Goal: Information Seeking & Learning: Learn about a topic

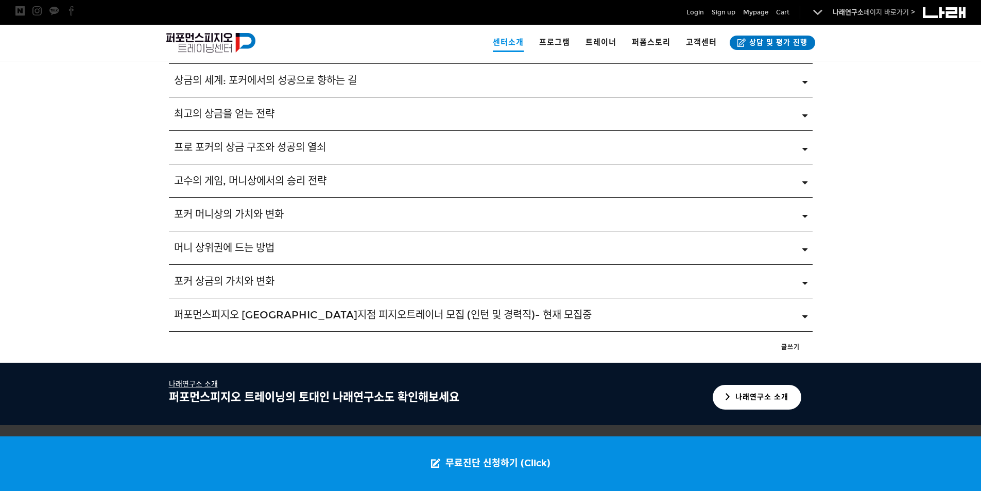
scroll to position [1705, 0]
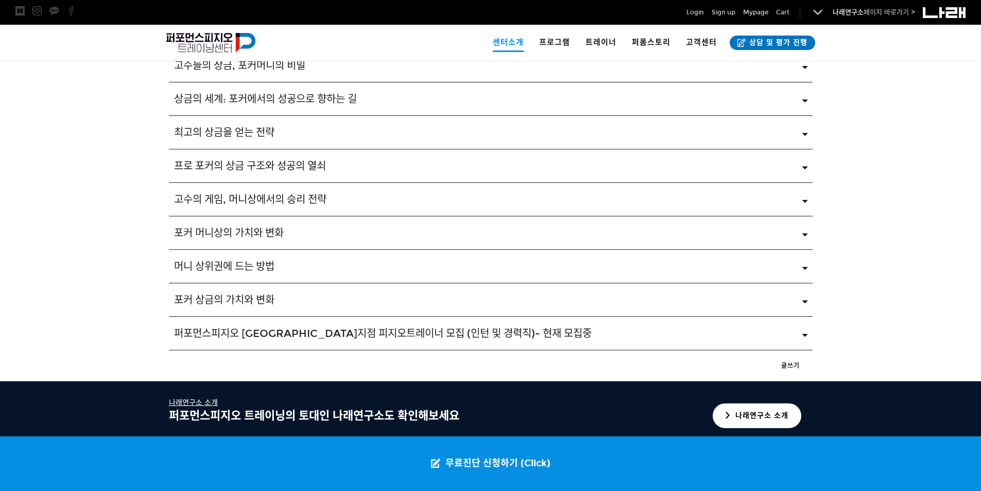
click at [298, 136] on div "최고의 상금을 얻는 전략" at bounding box center [483, 132] width 618 height 12
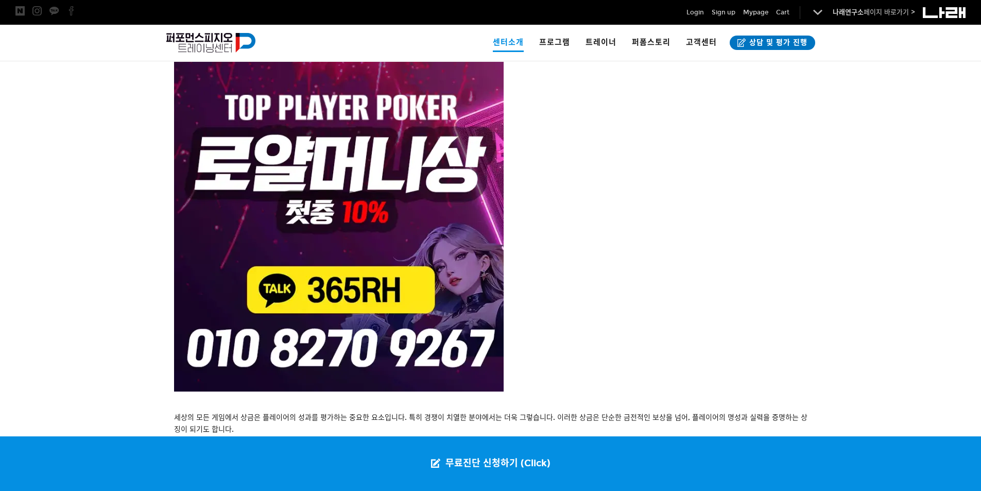
scroll to position [2066, 0]
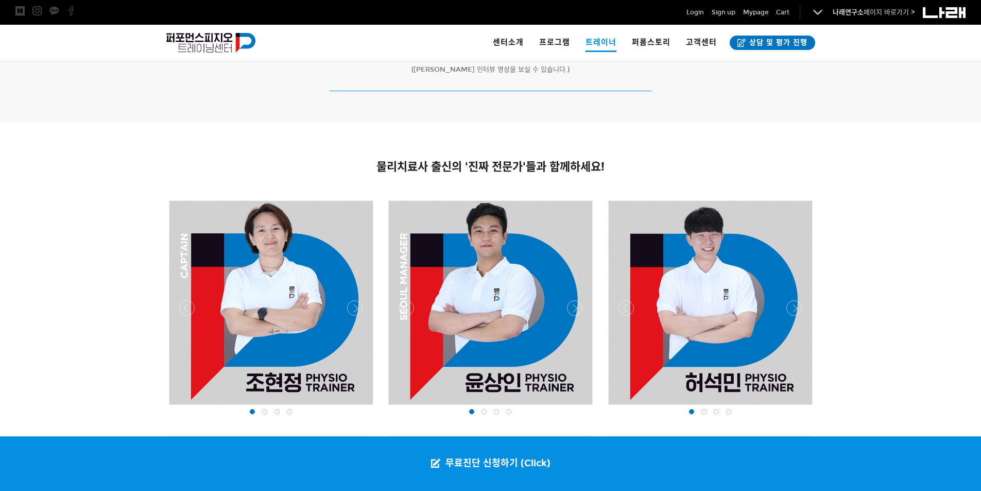
scroll to position [669, 0]
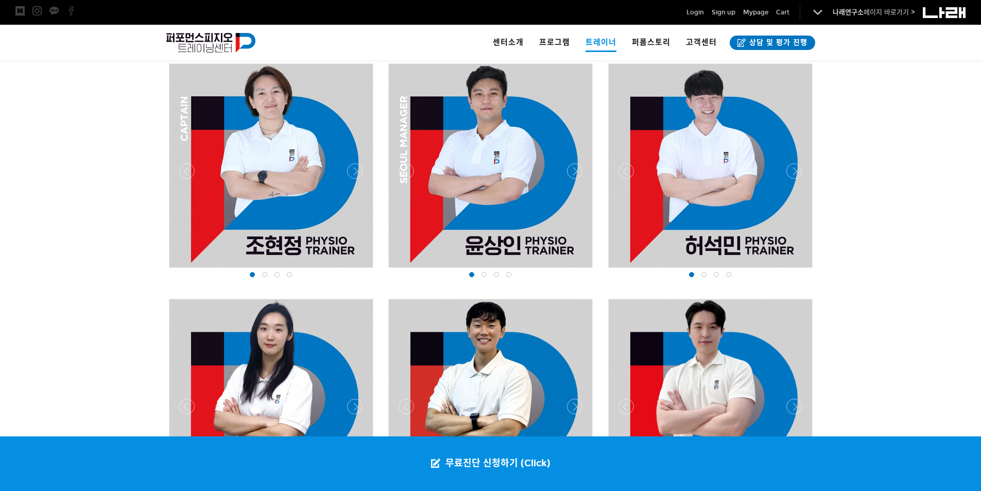
click at [260, 276] on div at bounding box center [264, 274] width 12 height 10
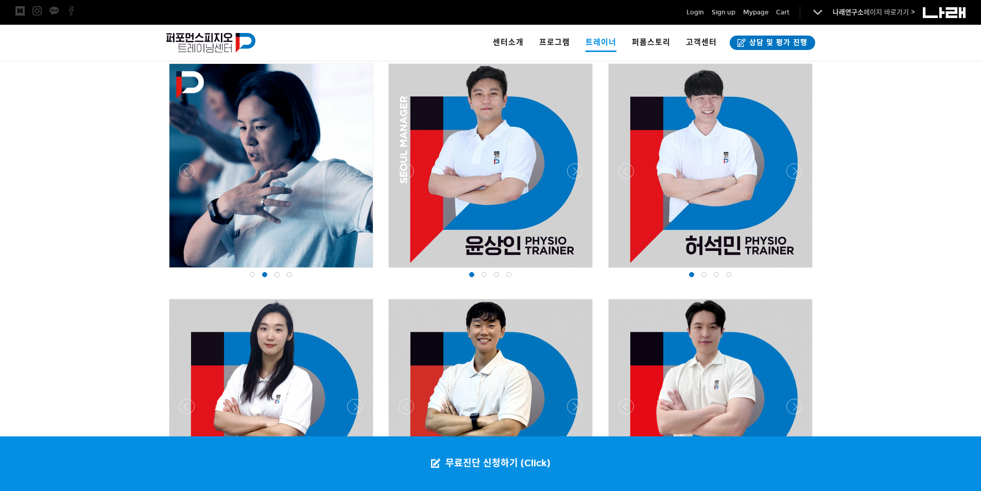
click at [278, 275] on span at bounding box center [276, 274] width 5 height 5
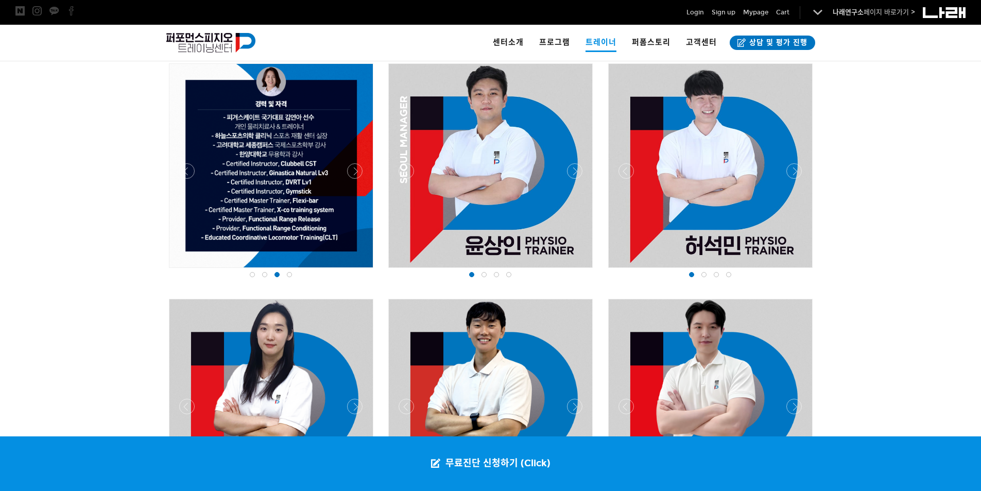
click at [291, 275] on span at bounding box center [289, 274] width 5 height 5
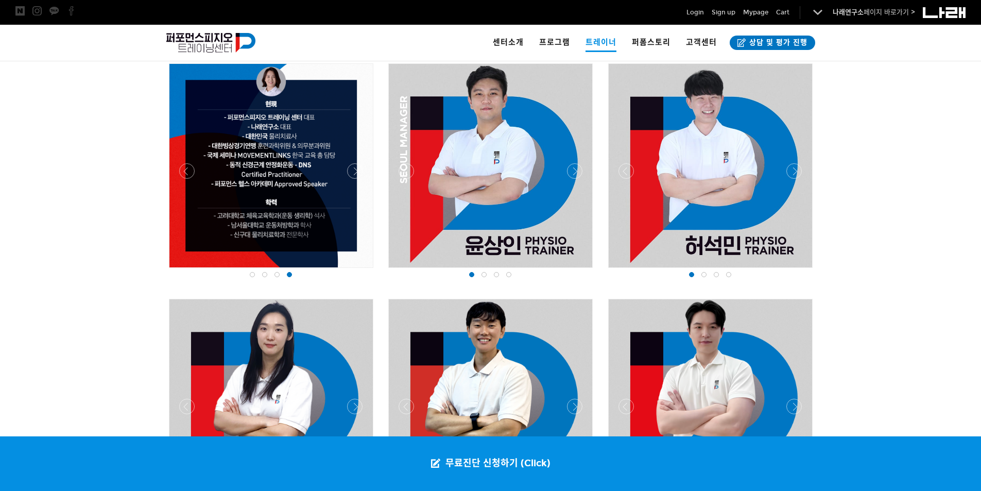
click at [482, 274] on span at bounding box center [483, 274] width 5 height 5
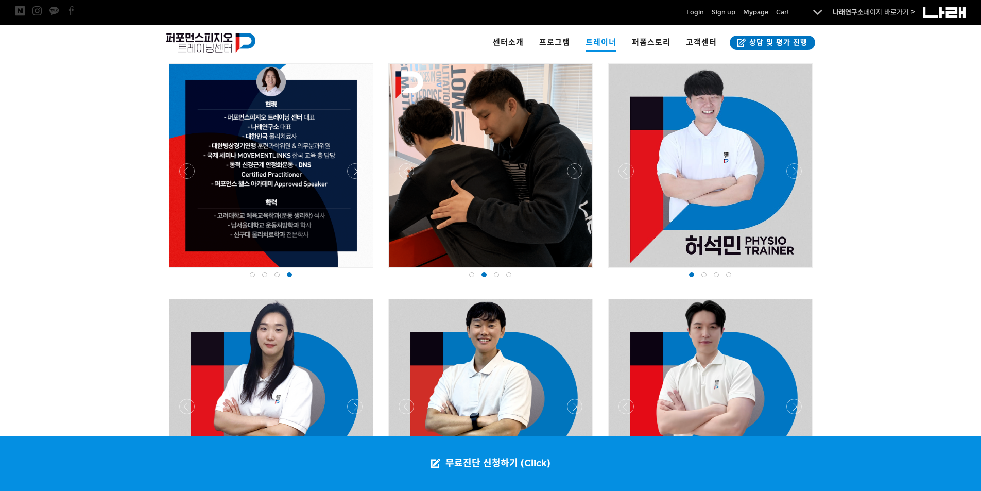
click at [493, 275] on div at bounding box center [496, 274] width 12 height 10
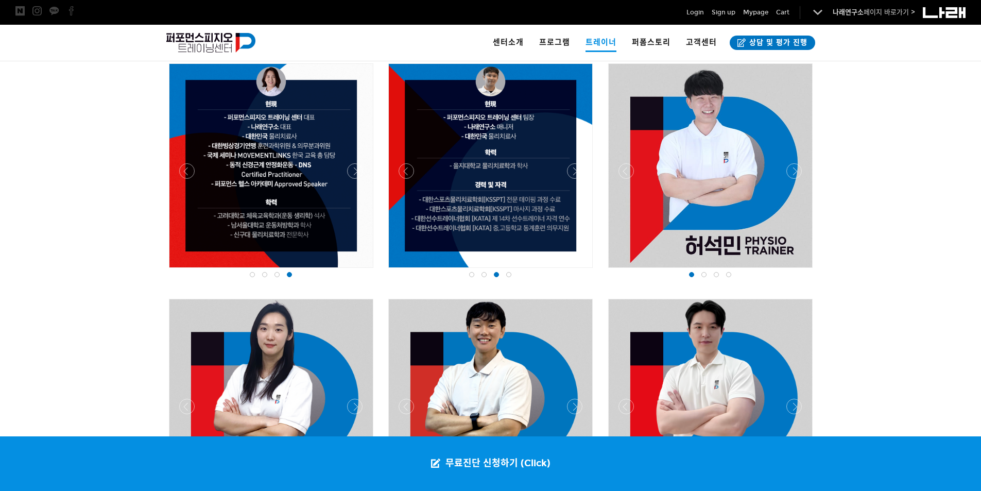
click at [486, 275] on span at bounding box center [483, 274] width 5 height 5
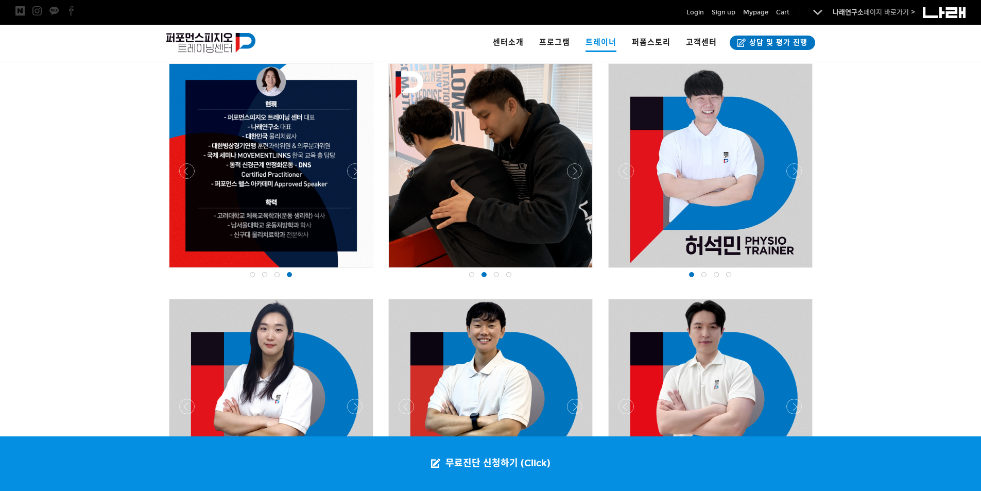
click at [509, 275] on span at bounding box center [508, 274] width 5 height 5
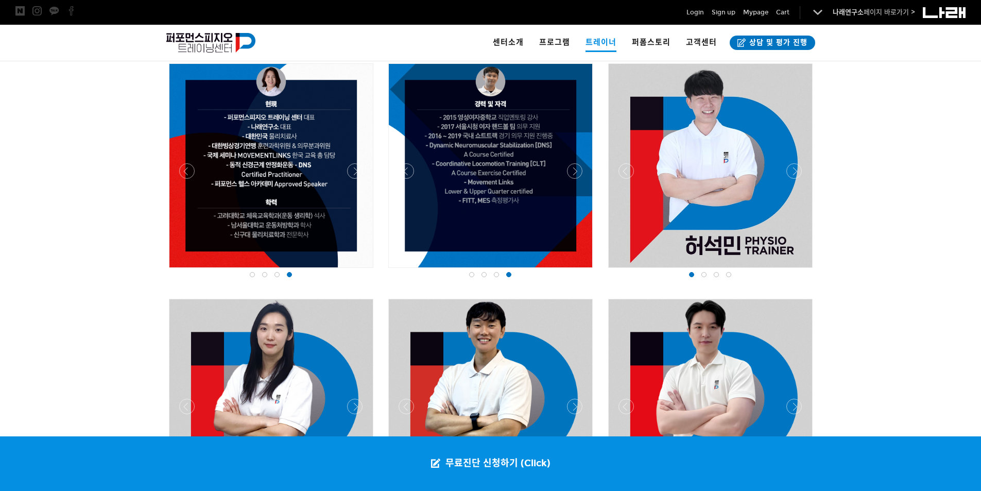
click at [704, 275] on span at bounding box center [703, 274] width 5 height 5
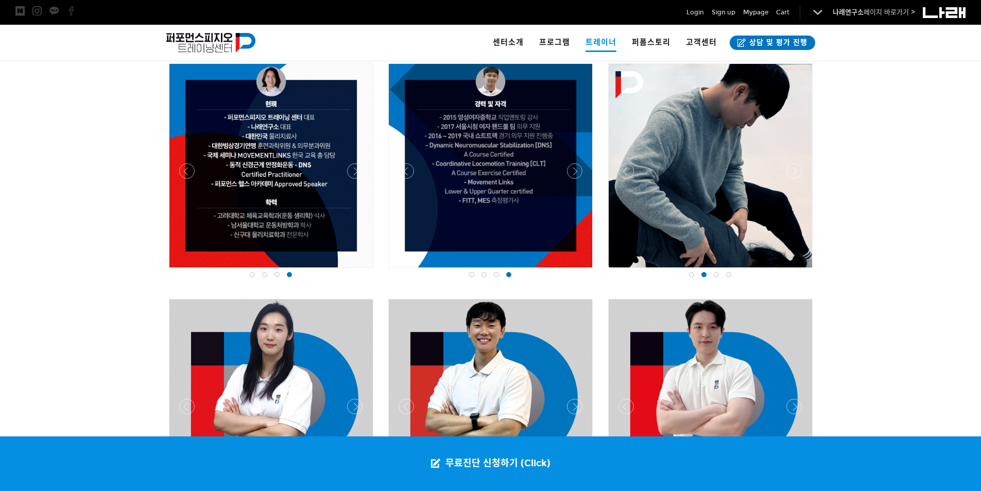
click at [710, 275] on div at bounding box center [710, 276] width 210 height 14
drag, startPoint x: 714, startPoint y: 275, endPoint x: 724, endPoint y: 275, distance: 10.8
click at [714, 275] on span at bounding box center [716, 274] width 5 height 5
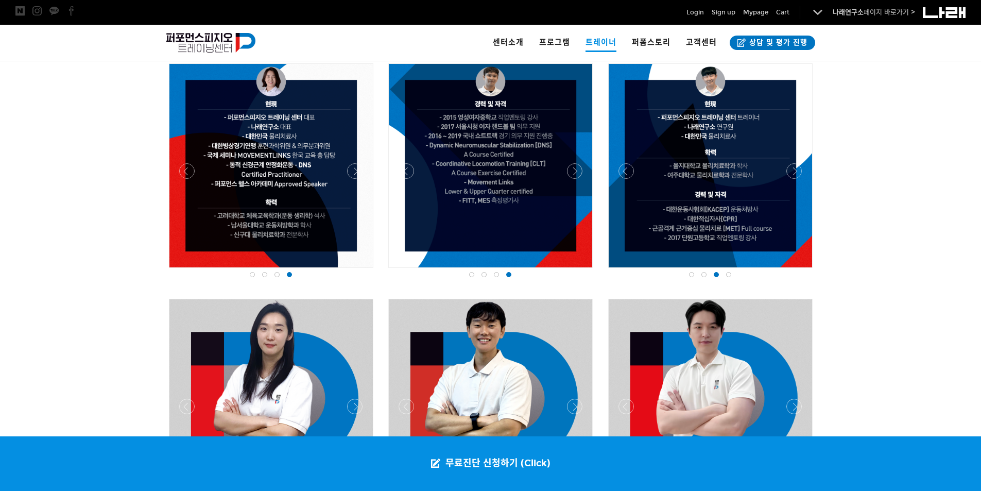
click at [724, 275] on div at bounding box center [728, 274] width 12 height 10
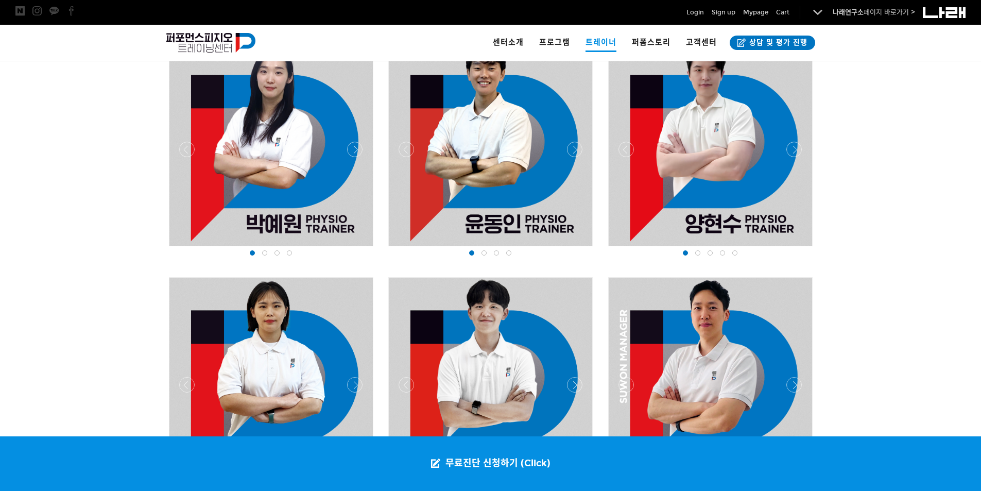
scroll to position [927, 0]
click at [263, 253] on span at bounding box center [264, 252] width 5 height 5
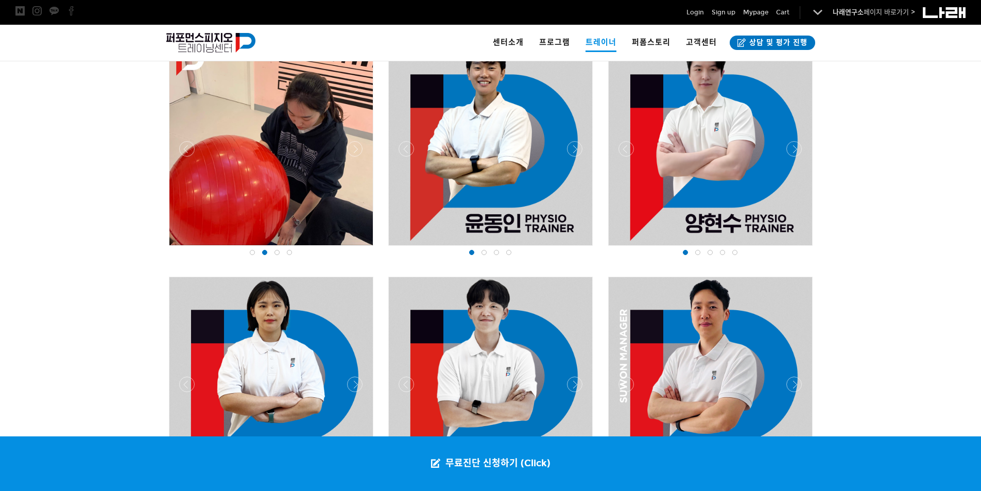
click at [276, 253] on span at bounding box center [276, 252] width 5 height 5
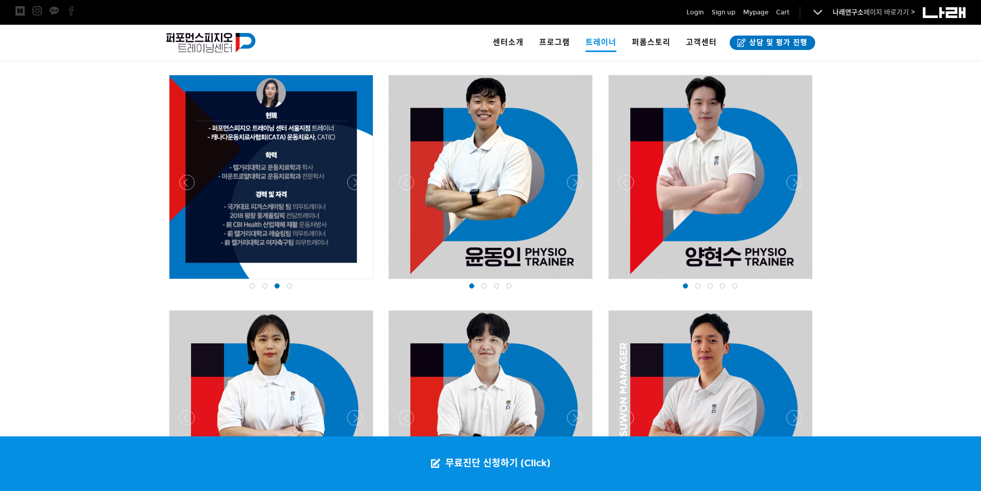
scroll to position [875, 0]
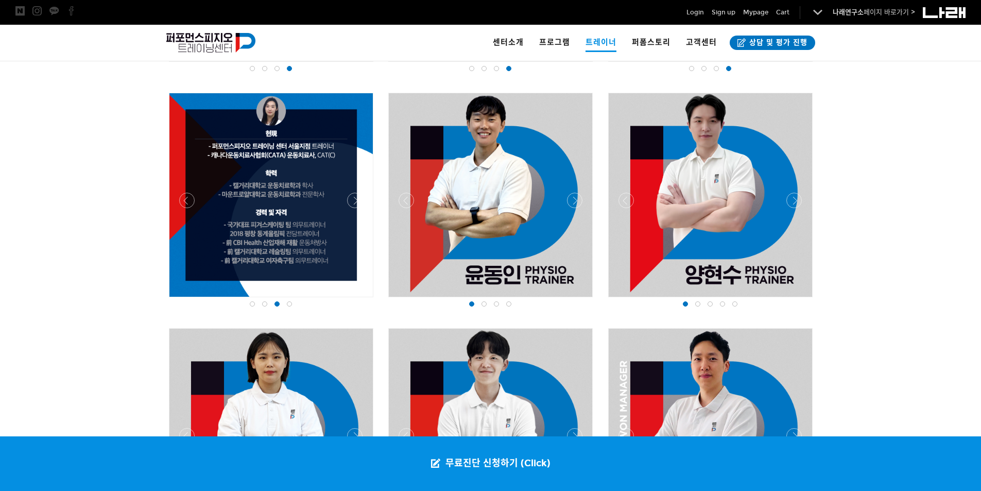
click at [483, 307] on div at bounding box center [484, 304] width 12 height 10
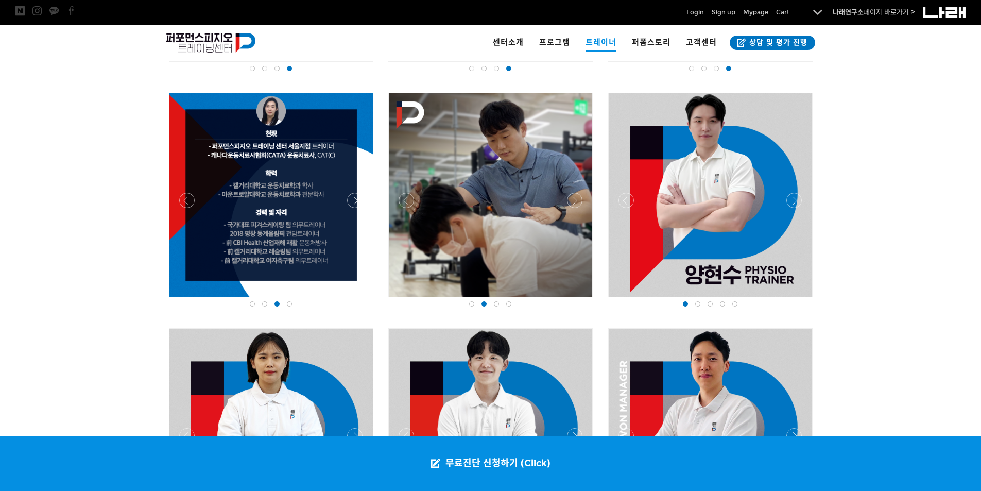
click at [500, 303] on div at bounding box center [496, 304] width 12 height 10
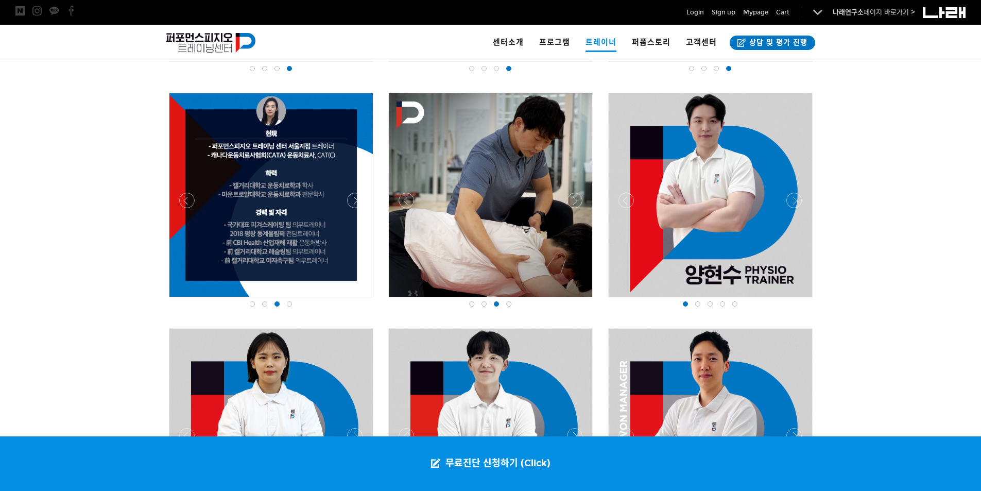
click at [485, 303] on span at bounding box center [483, 303] width 5 height 5
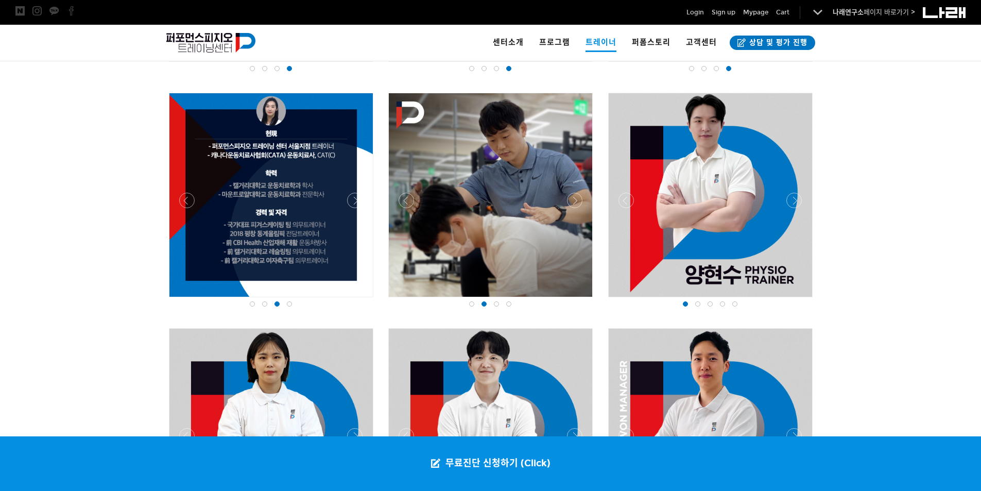
click at [511, 305] on span at bounding box center [508, 303] width 5 height 5
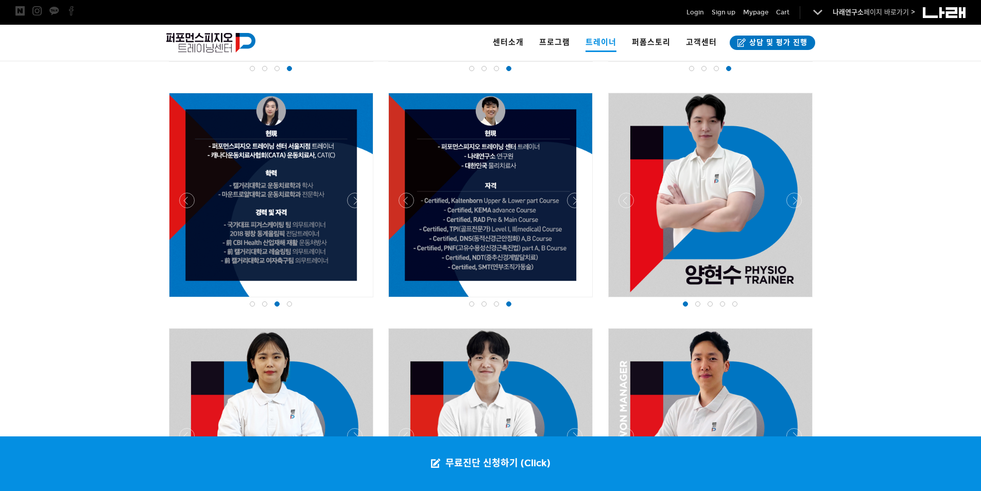
click at [697, 305] on span at bounding box center [697, 303] width 5 height 5
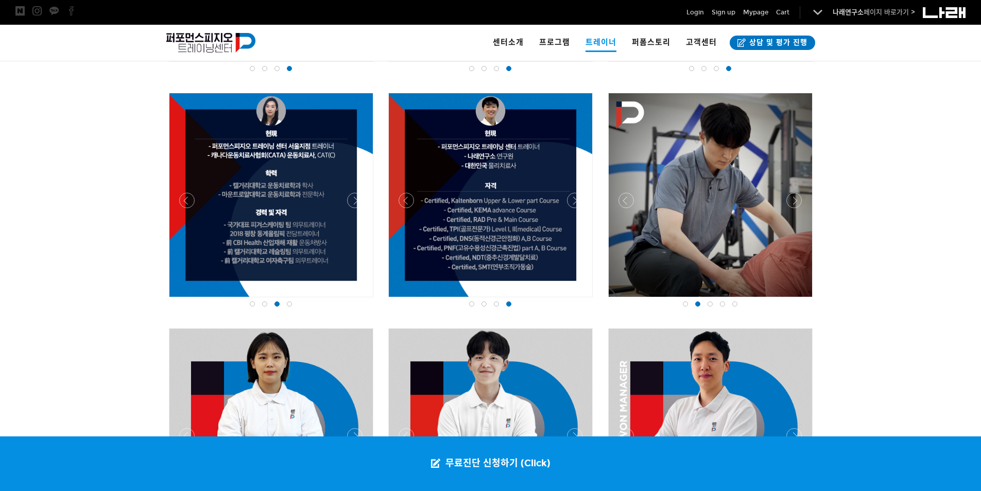
click at [712, 305] on span at bounding box center [709, 303] width 5 height 5
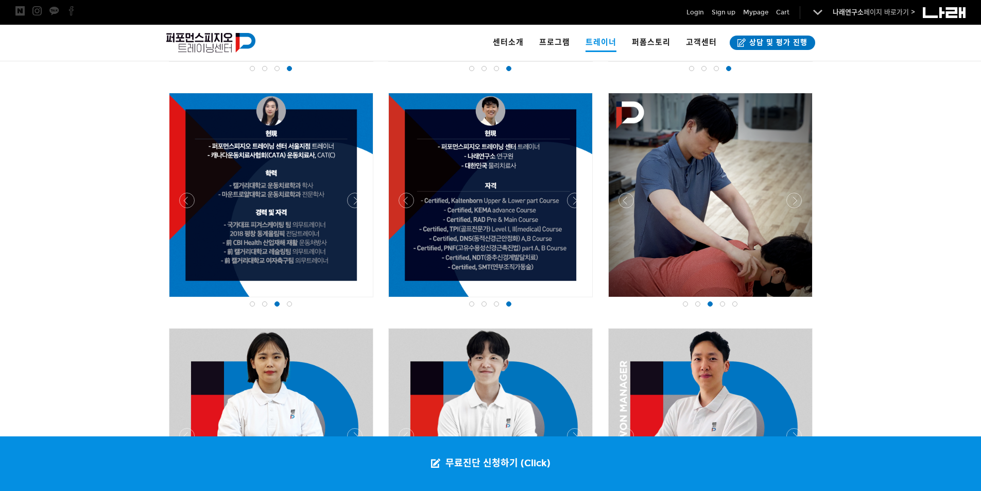
click at [729, 305] on div at bounding box center [735, 304] width 12 height 10
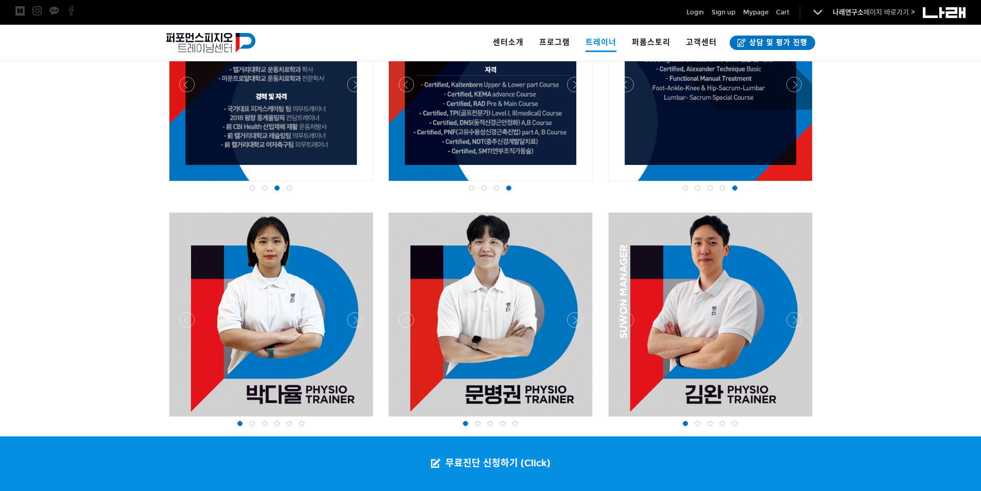
scroll to position [1133, 0]
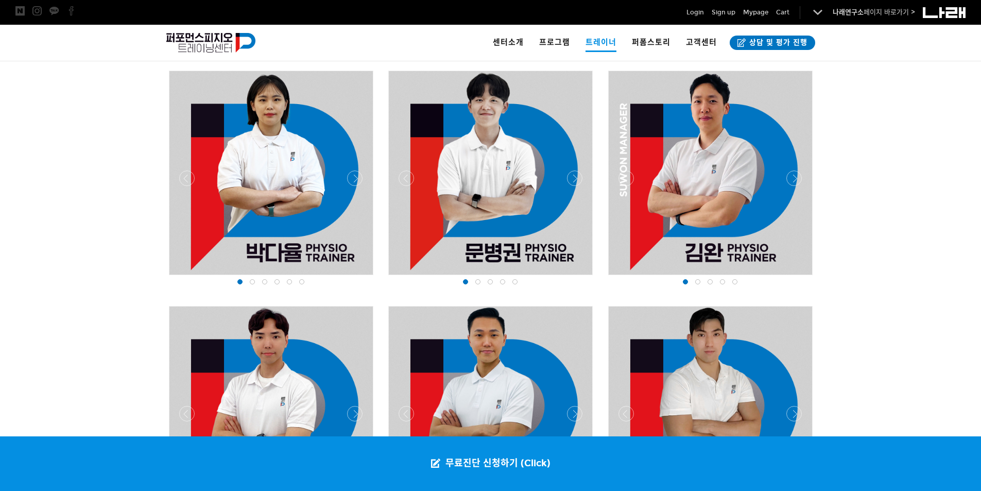
click at [698, 285] on div at bounding box center [697, 281] width 12 height 10
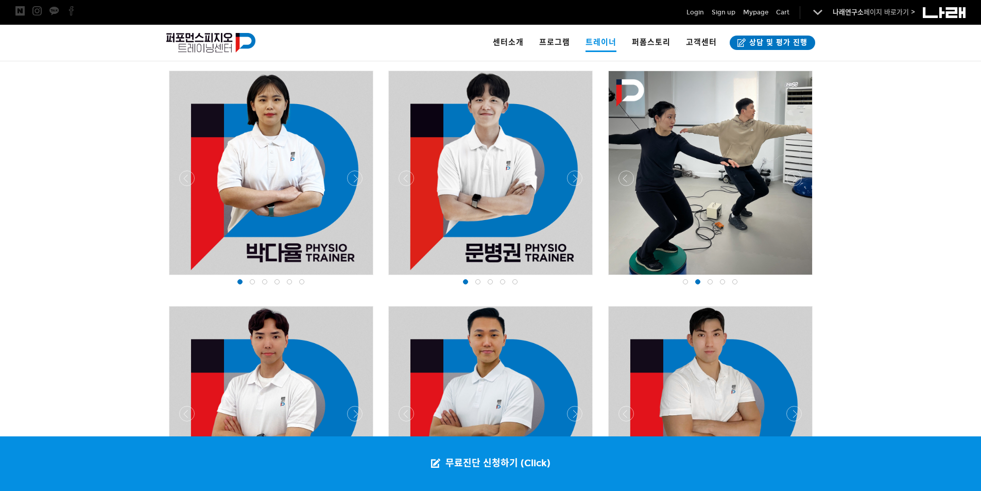
click at [706, 285] on div at bounding box center [710, 281] width 12 height 10
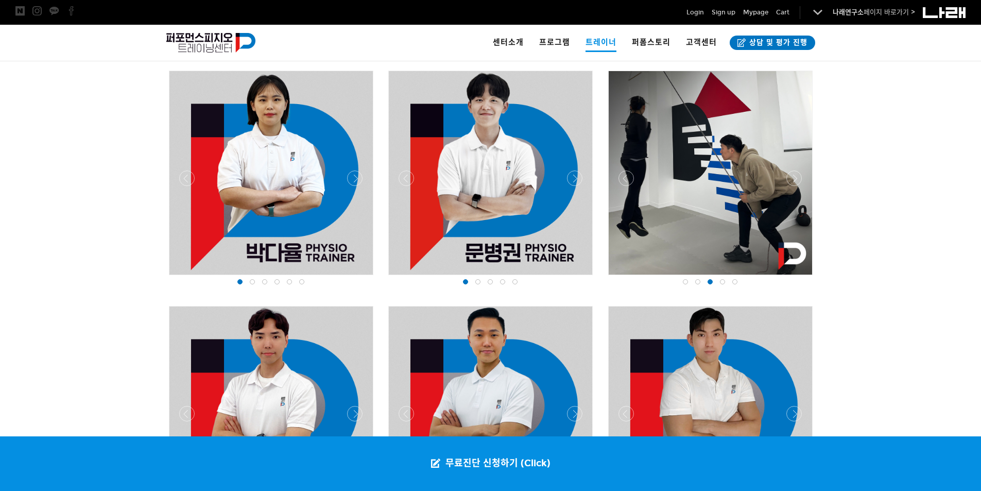
click at [715, 285] on div at bounding box center [710, 281] width 12 height 10
click at [720, 284] on span at bounding box center [722, 281] width 5 height 5
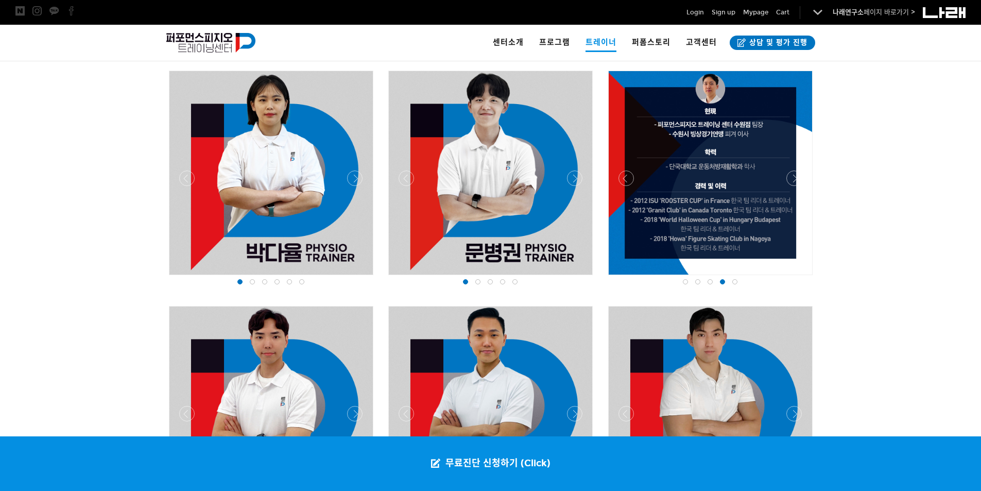
click at [733, 284] on span at bounding box center [734, 281] width 5 height 5
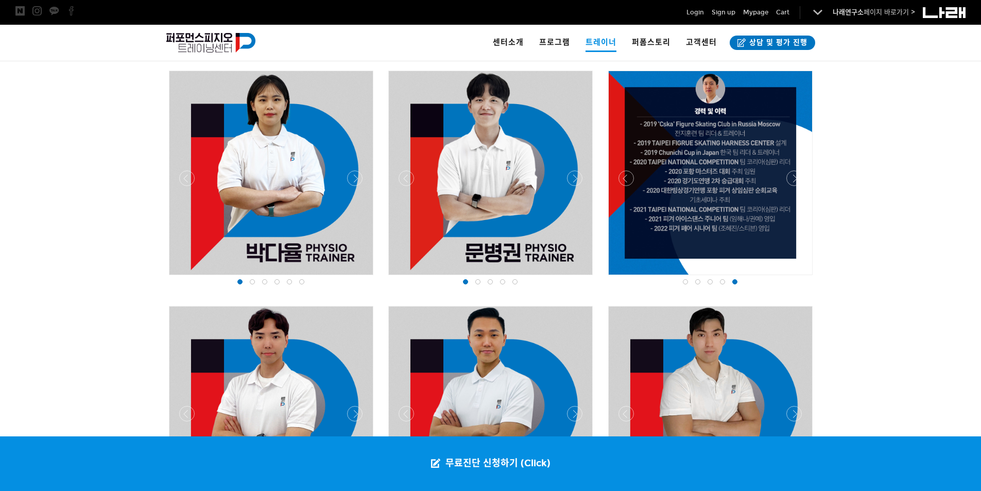
click at [480, 283] on div at bounding box center [478, 281] width 12 height 10
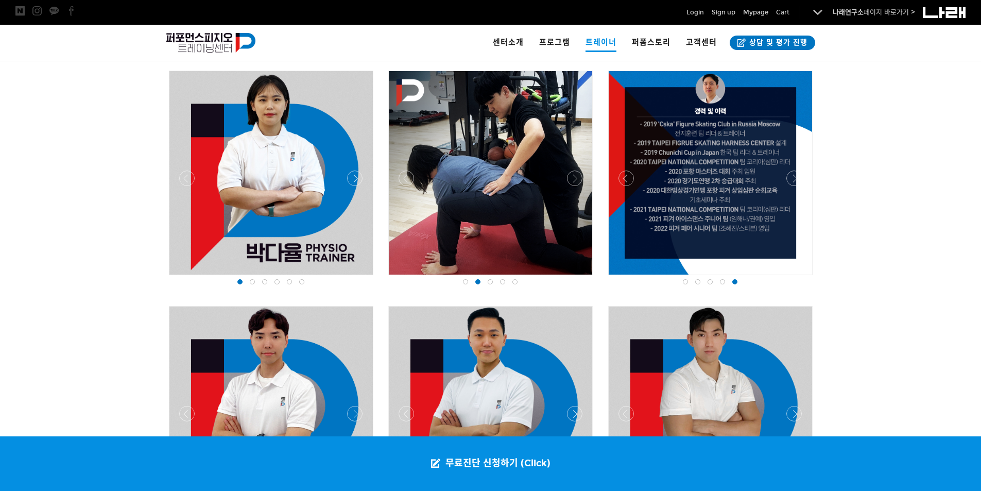
click at [493, 283] on div at bounding box center [490, 281] width 12 height 10
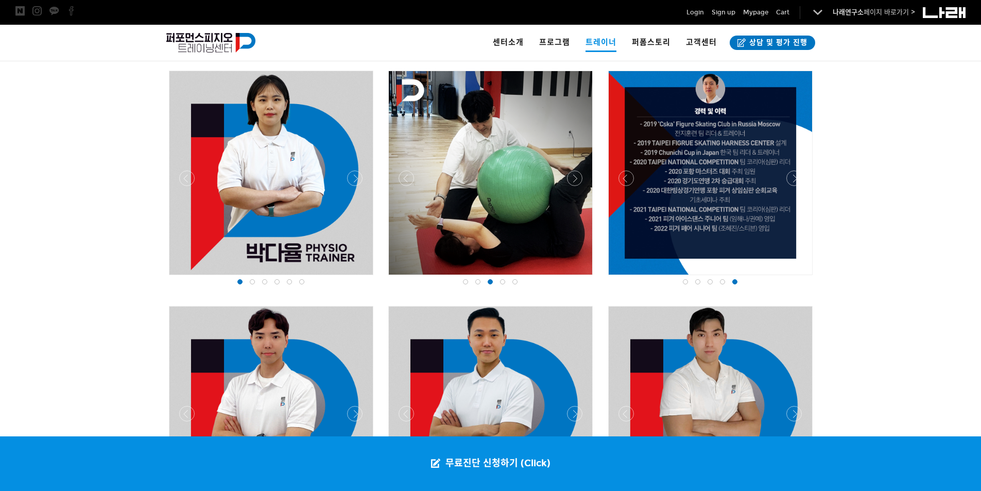
click at [506, 284] on div at bounding box center [502, 281] width 12 height 10
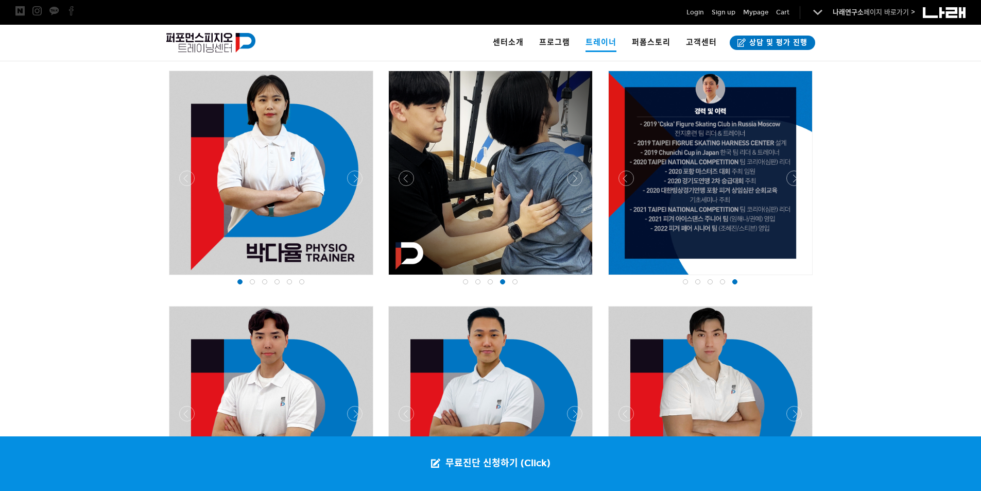
click at [516, 284] on span at bounding box center [514, 281] width 5 height 5
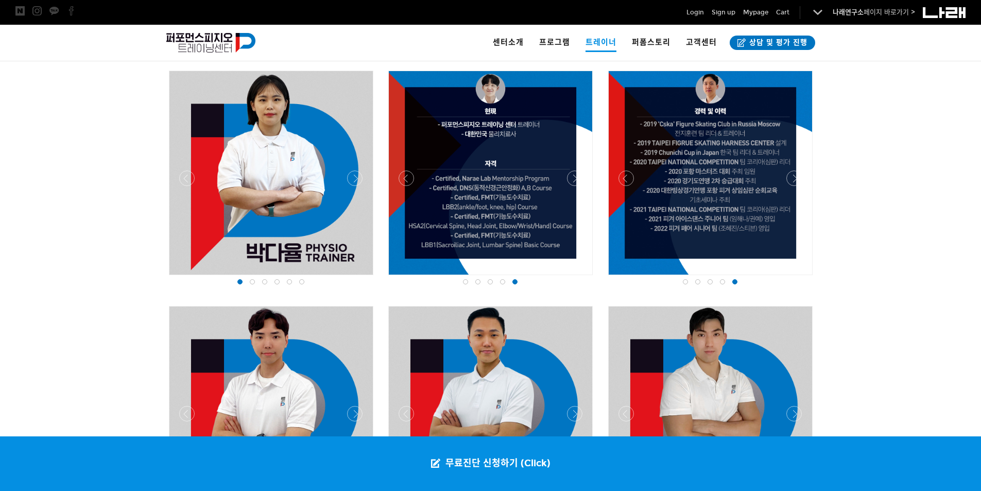
click at [250, 285] on div at bounding box center [252, 281] width 12 height 10
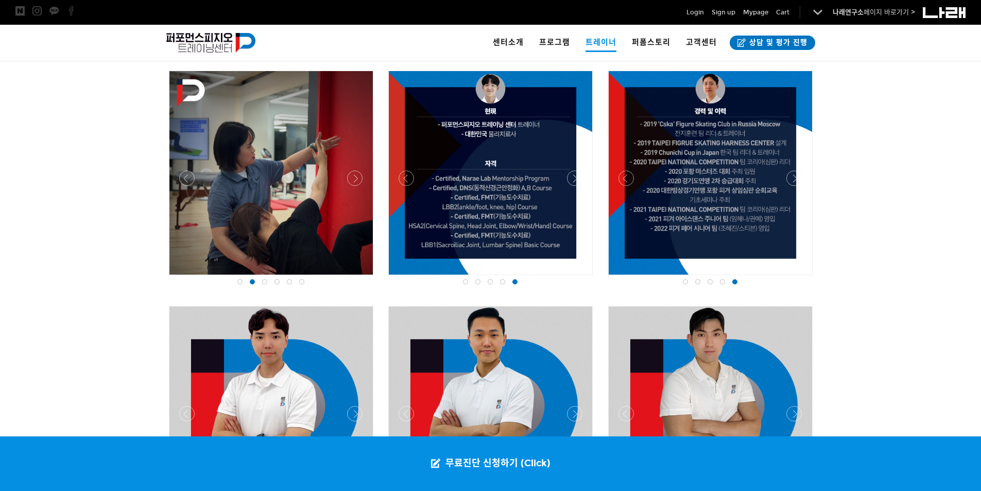
click at [262, 282] on span at bounding box center [264, 281] width 5 height 5
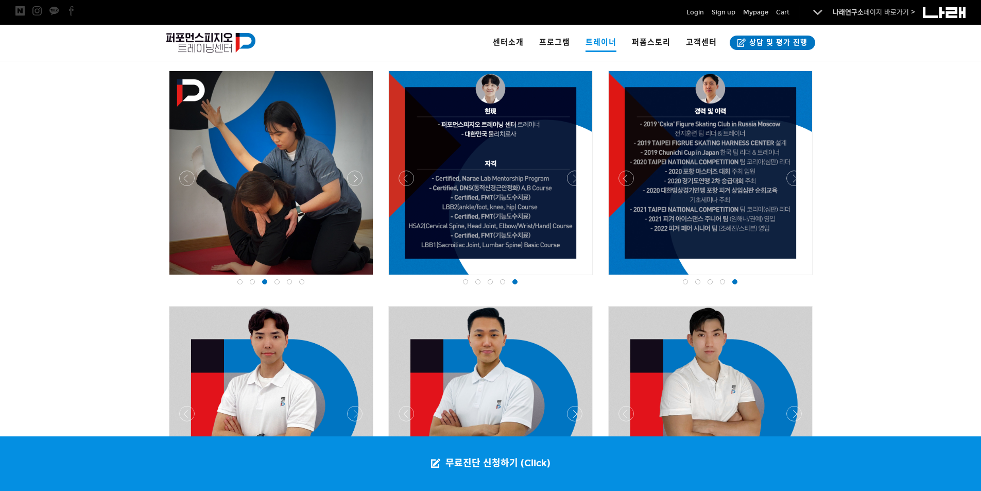
click at [272, 282] on div at bounding box center [277, 281] width 12 height 10
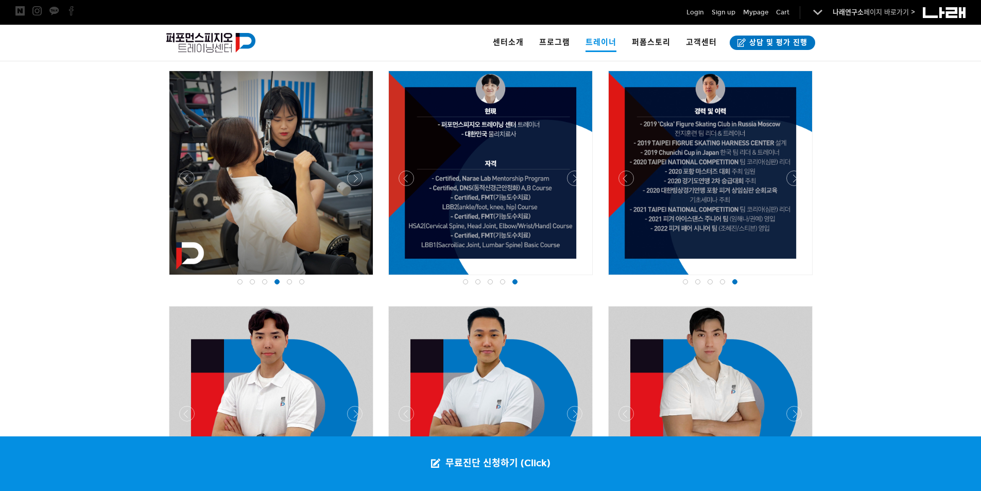
click at [283, 283] on div at bounding box center [289, 281] width 12 height 10
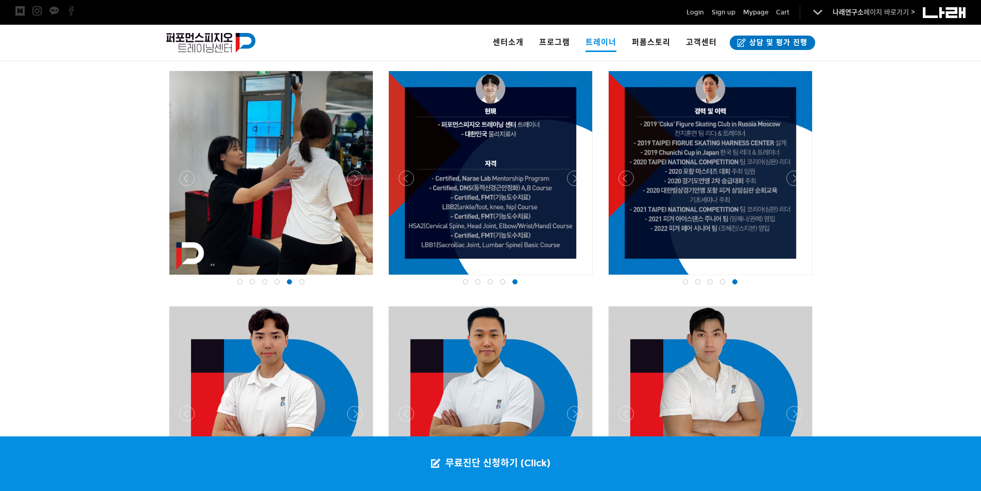
click at [298, 283] on div at bounding box center [302, 281] width 12 height 10
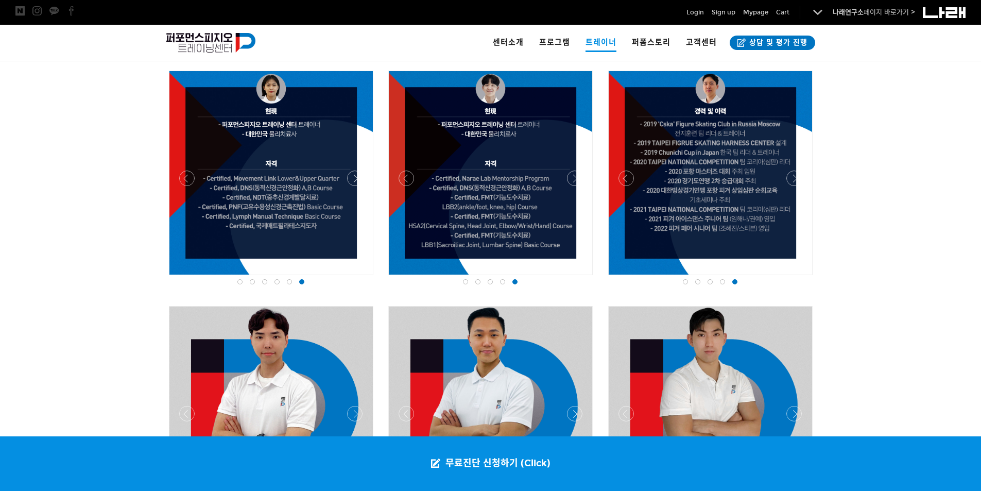
click at [263, 284] on span at bounding box center [264, 281] width 5 height 5
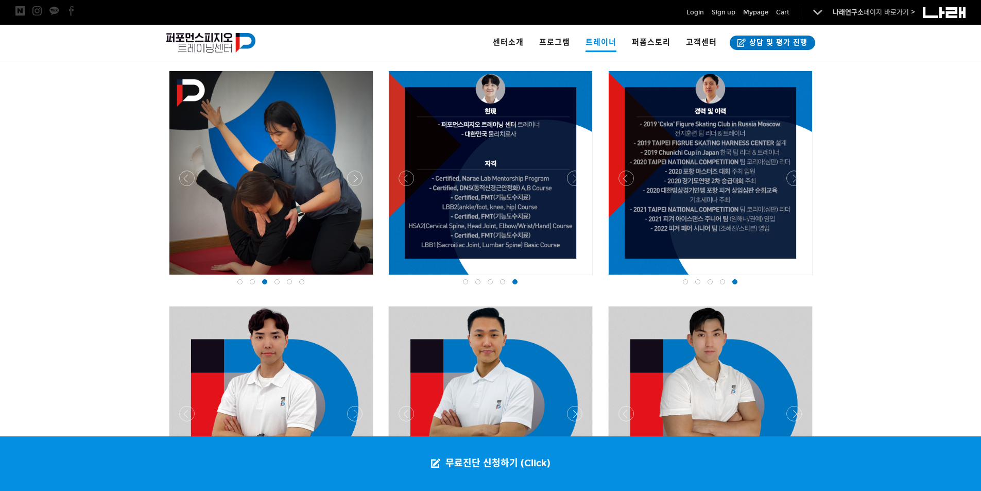
click at [250, 285] on div at bounding box center [252, 281] width 12 height 10
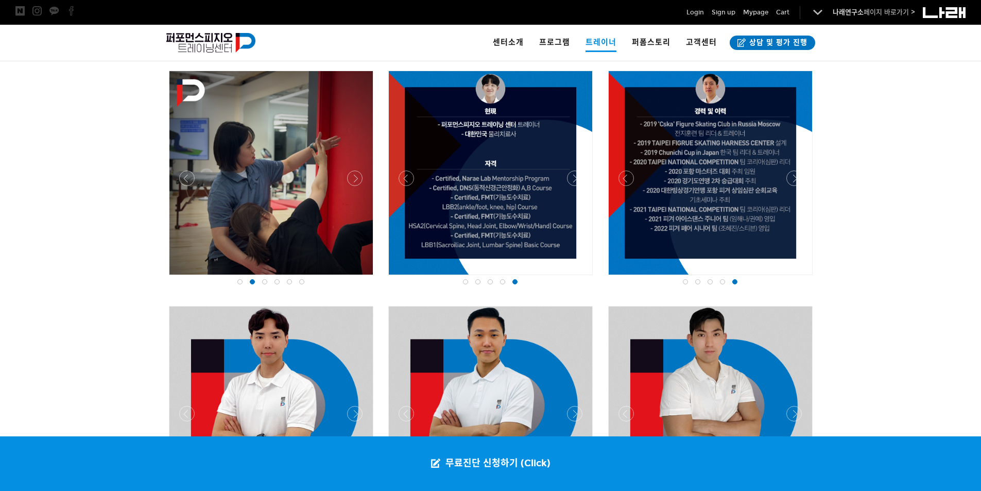
click at [264, 283] on span at bounding box center [264, 281] width 5 height 5
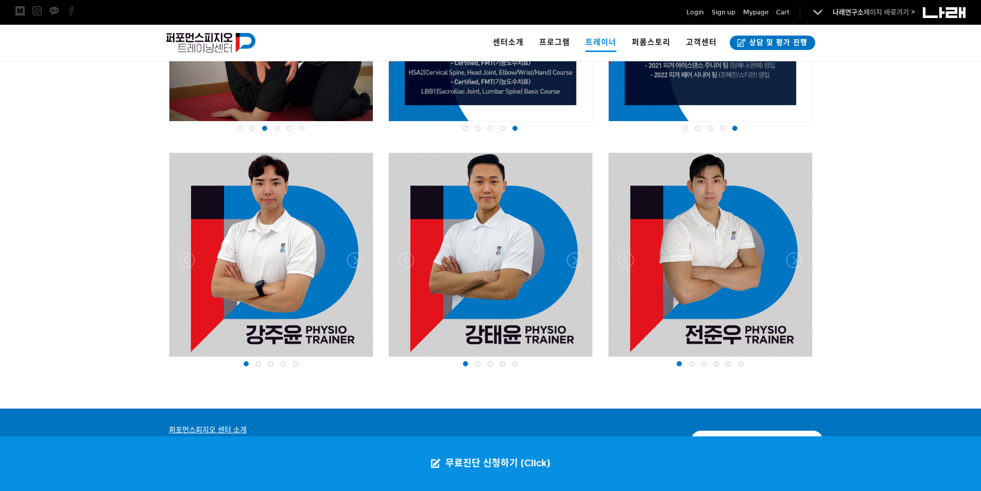
scroll to position [1287, 0]
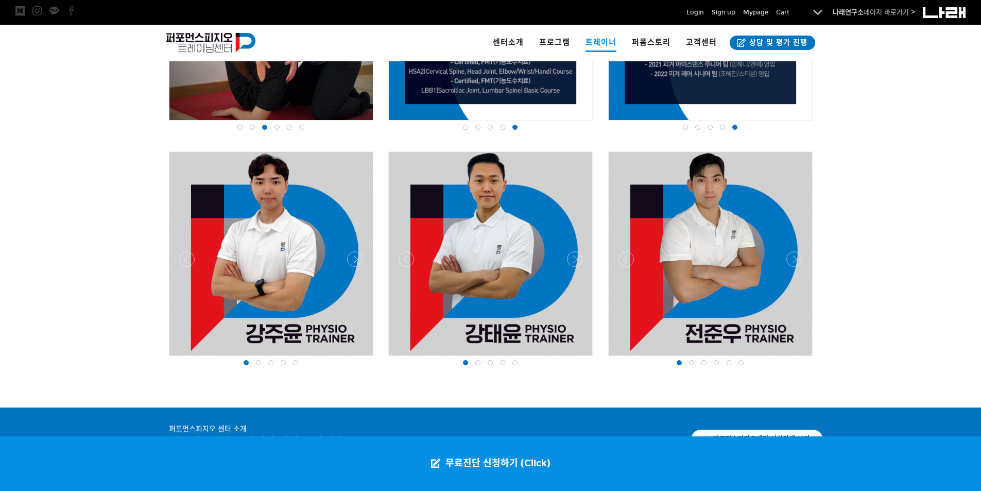
click at [259, 360] on span at bounding box center [258, 362] width 5 height 5
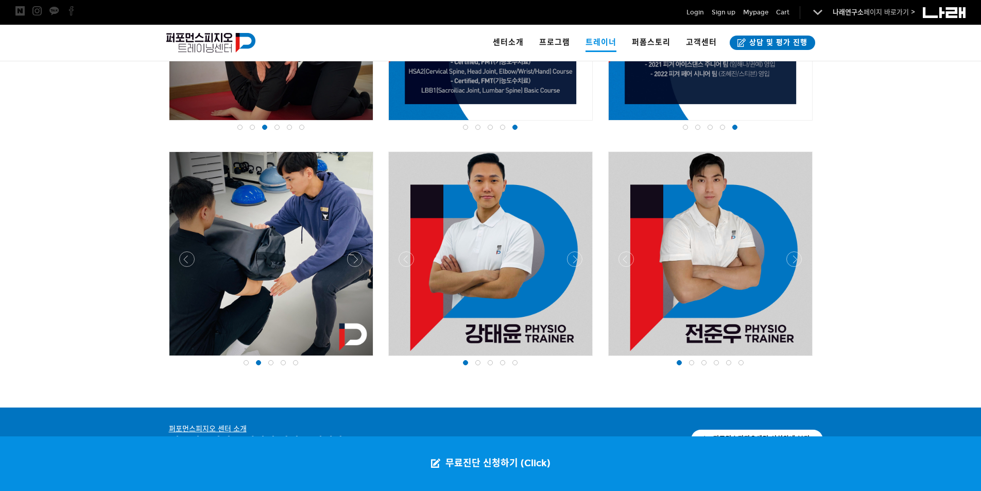
click at [275, 359] on div at bounding box center [271, 362] width 12 height 10
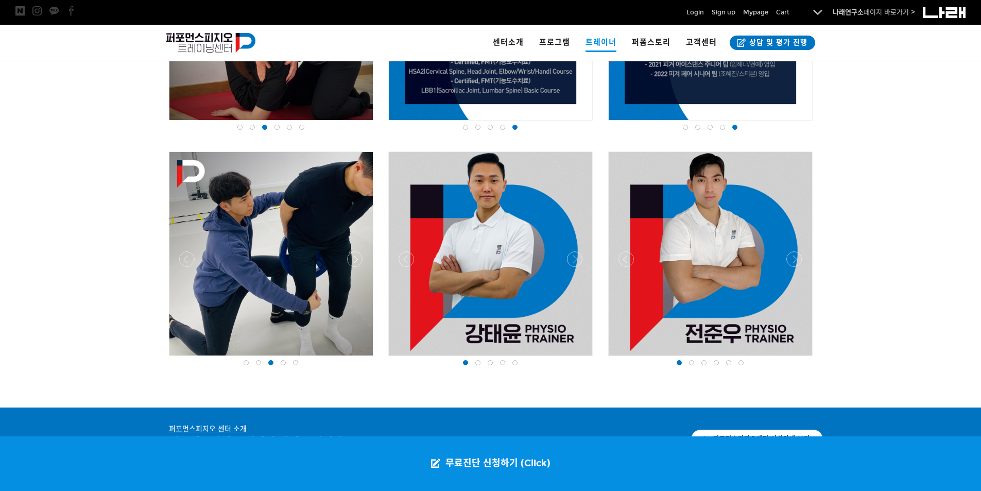
click at [284, 360] on span at bounding box center [283, 362] width 5 height 5
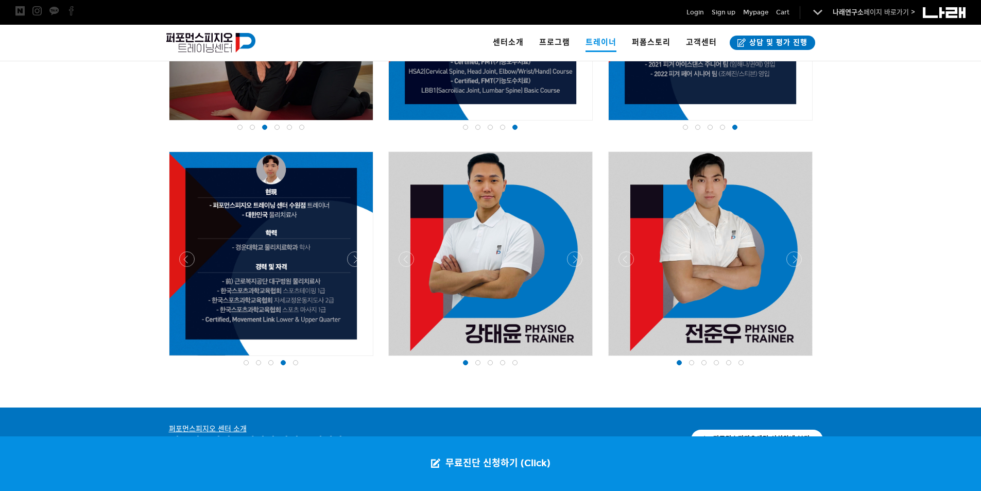
click at [478, 366] on div at bounding box center [478, 362] width 12 height 10
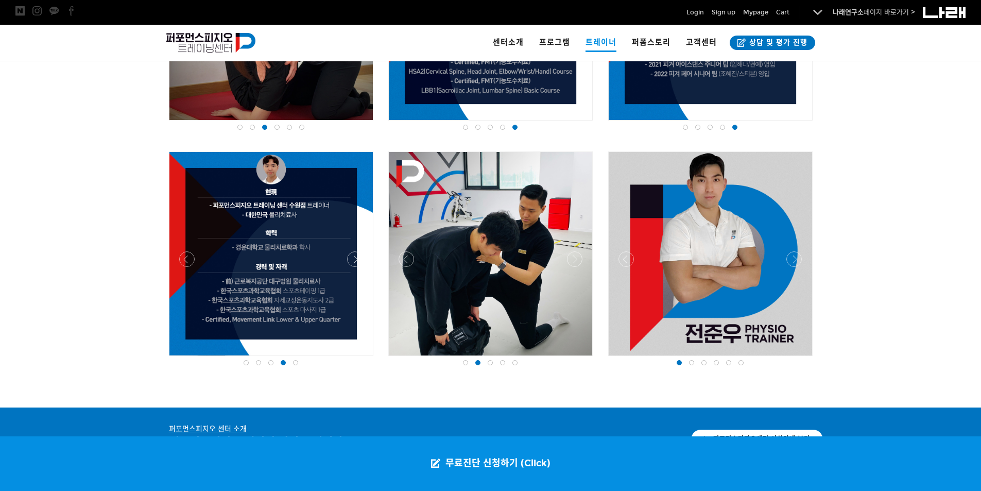
click at [489, 365] on span at bounding box center [490, 362] width 5 height 5
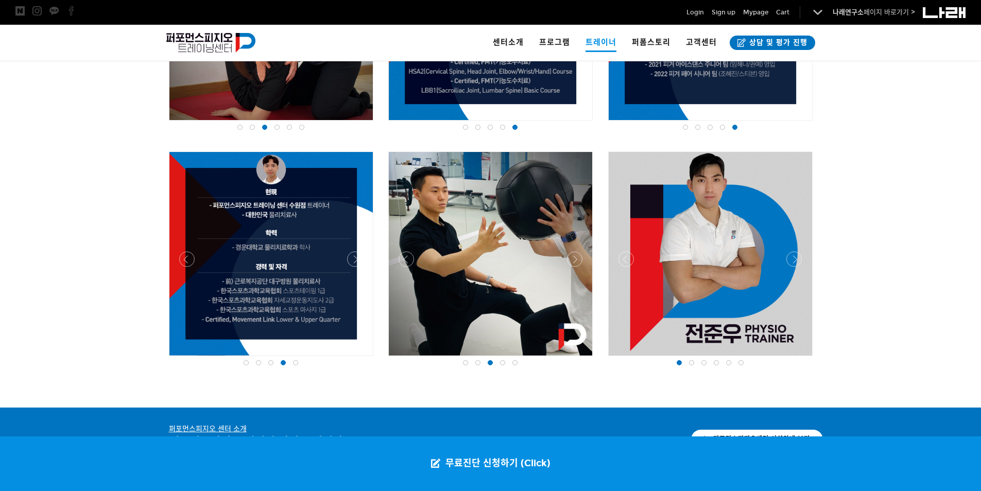
click at [500, 365] on div at bounding box center [502, 362] width 12 height 10
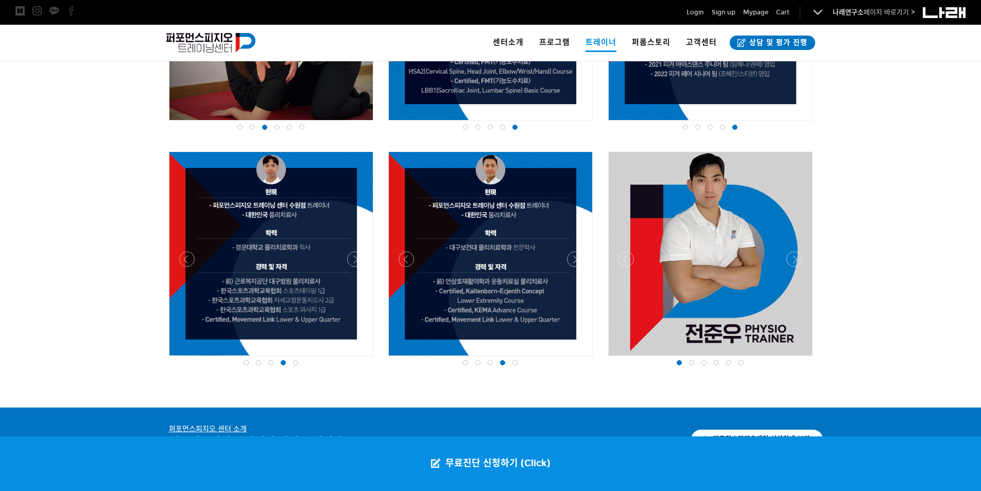
click at [462, 365] on div at bounding box center [465, 362] width 12 height 10
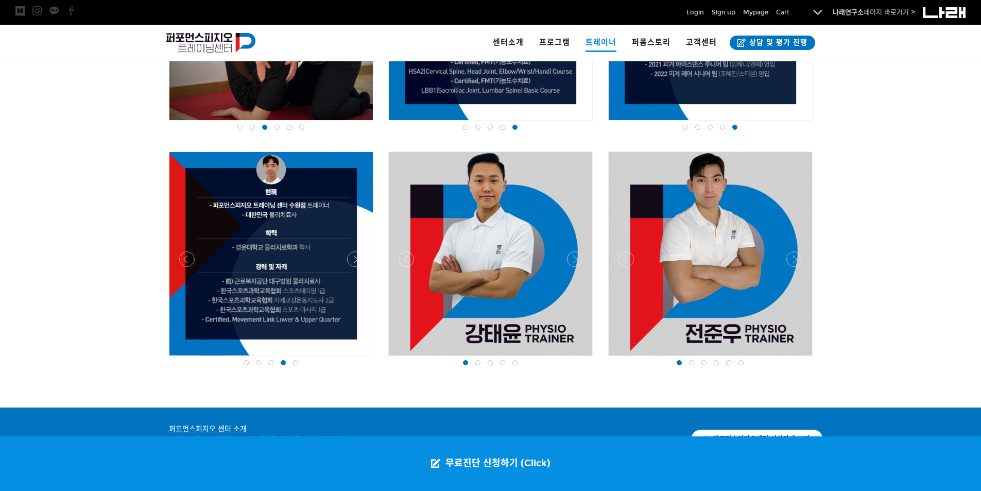
click at [249, 360] on div at bounding box center [246, 362] width 12 height 10
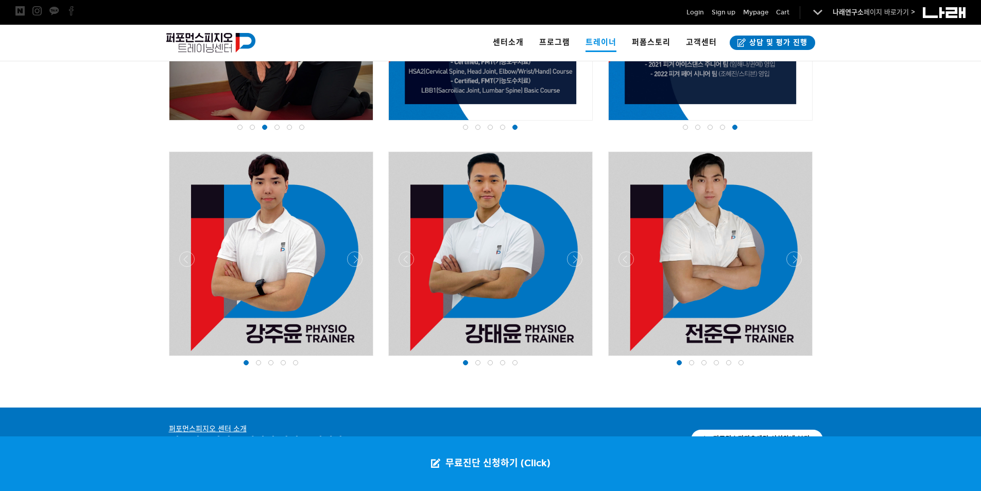
click at [686, 364] on div at bounding box center [691, 362] width 12 height 10
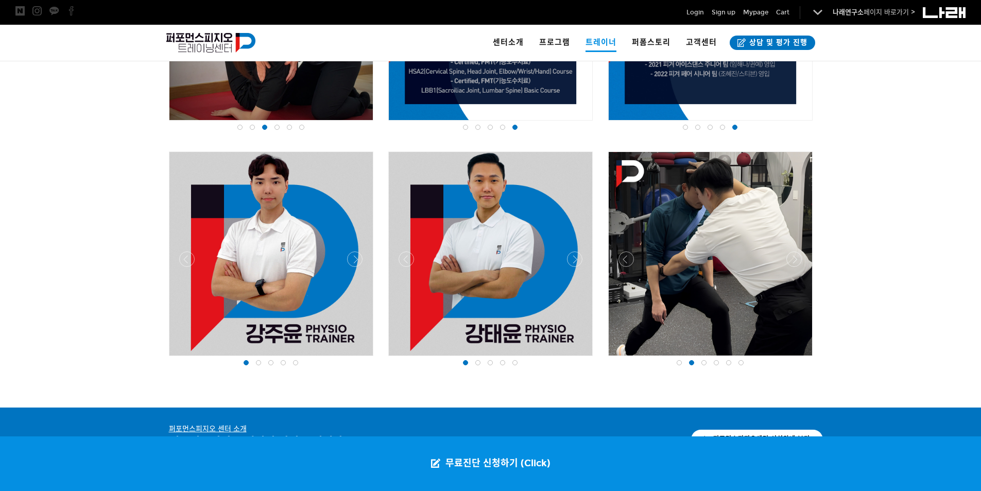
click at [698, 364] on div at bounding box center [704, 362] width 12 height 10
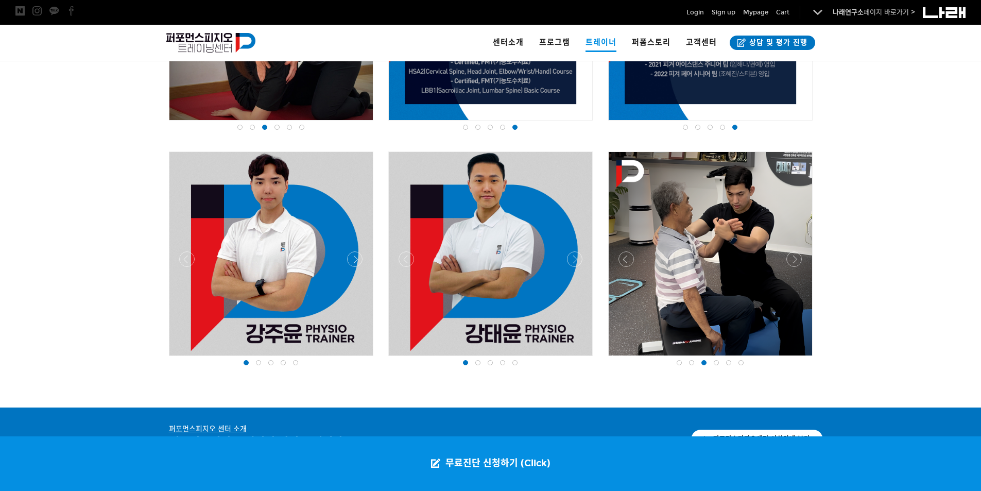
click at [706, 366] on div at bounding box center [704, 362] width 12 height 10
click at [708, 365] on div at bounding box center [704, 362] width 12 height 10
click at [713, 363] on div at bounding box center [716, 362] width 12 height 10
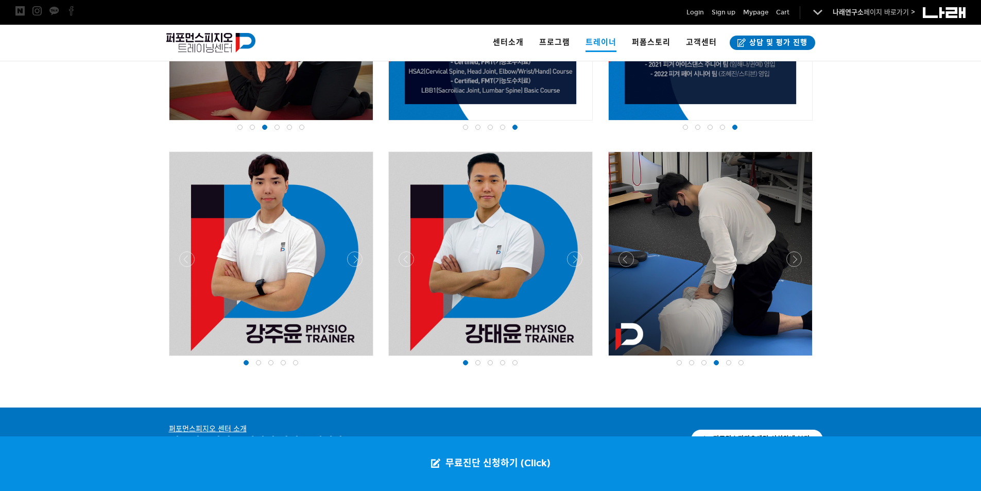
click at [726, 363] on span at bounding box center [728, 362] width 5 height 5
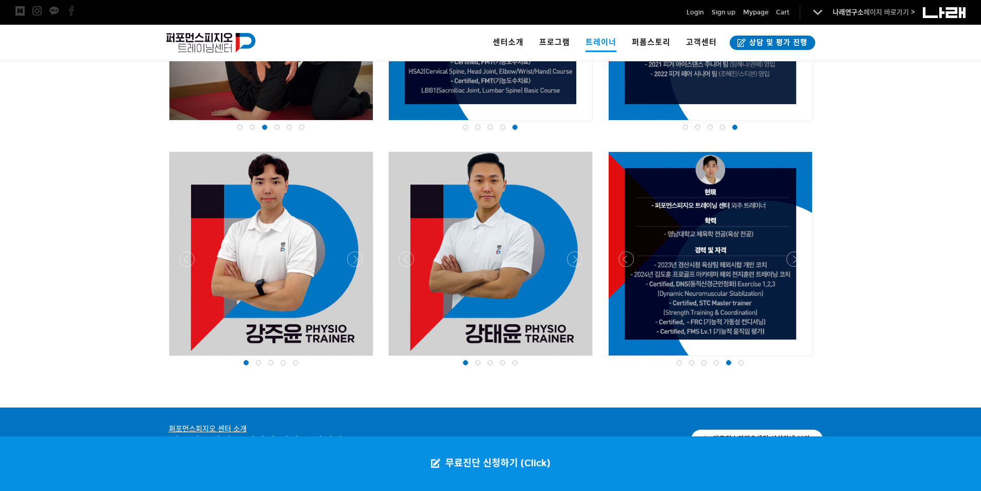
click at [735, 363] on div at bounding box center [741, 362] width 12 height 10
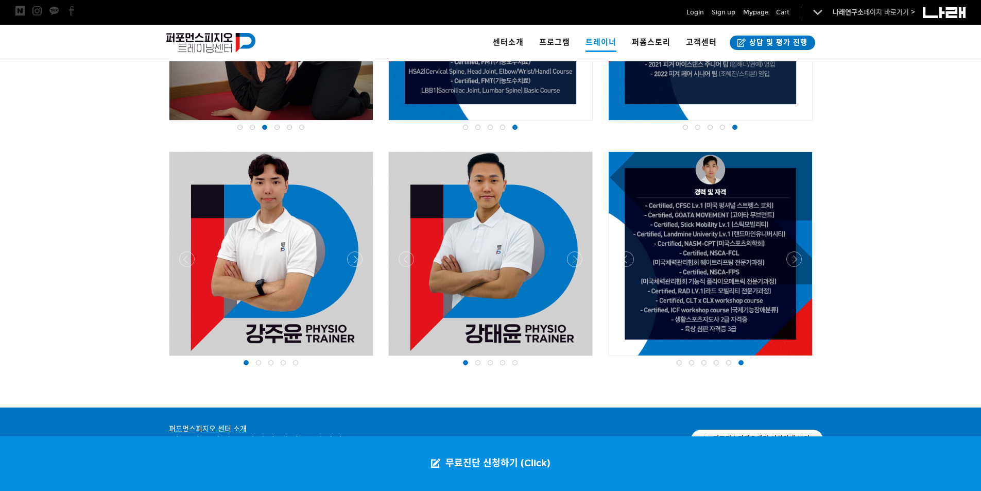
click at [679, 367] on div at bounding box center [679, 362] width 12 height 10
